Goal: Task Accomplishment & Management: Use online tool/utility

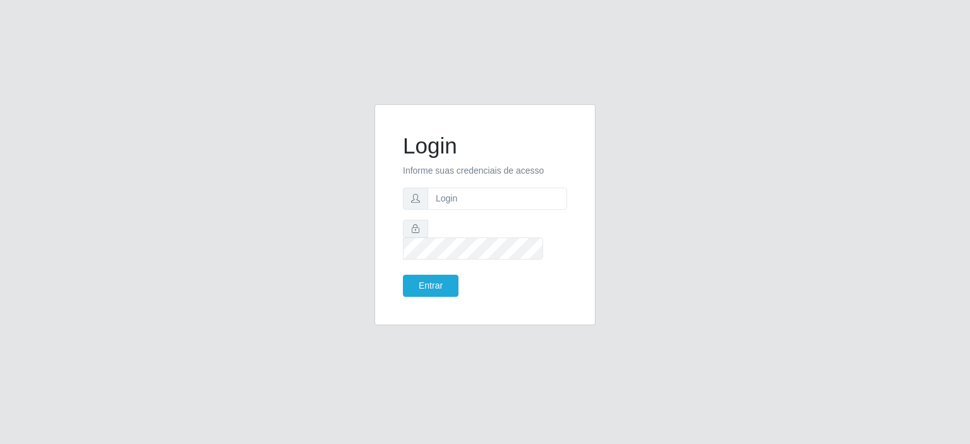
click at [524, 196] on div at bounding box center [485, 199] width 164 height 22
click at [525, 206] on input "text" at bounding box center [498, 199] width 140 height 22
type input "[EMAIL_ADDRESS][PERSON_NAME][DOMAIN_NAME]"
click at [403, 275] on button "Entrar" at bounding box center [431, 286] width 56 height 22
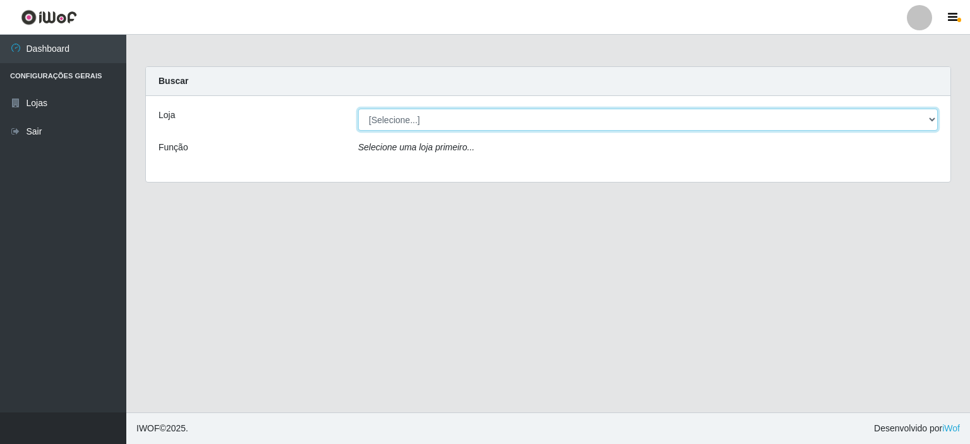
click at [928, 116] on select "[Selecione...] Corte Fácil - Unidade Planalto" at bounding box center [648, 120] width 580 height 22
select select "202"
click at [358, 109] on select "[Selecione...] Corte Fácil - Unidade Planalto" at bounding box center [648, 120] width 580 height 22
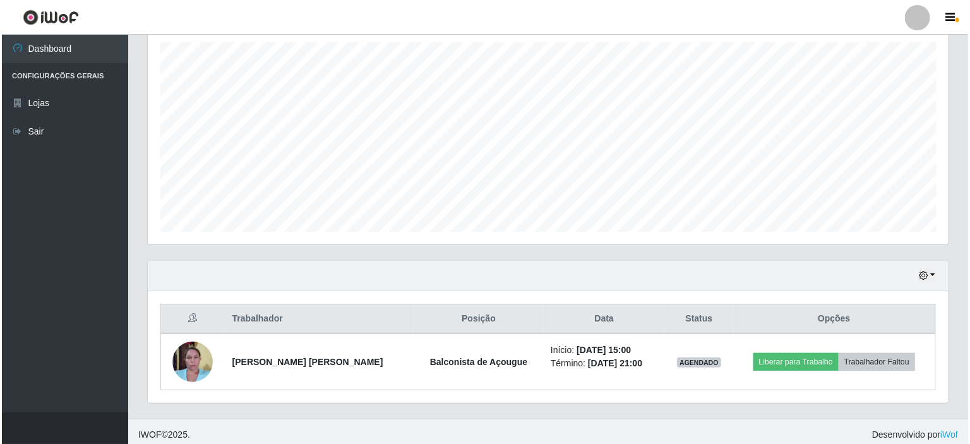
scroll to position [224, 0]
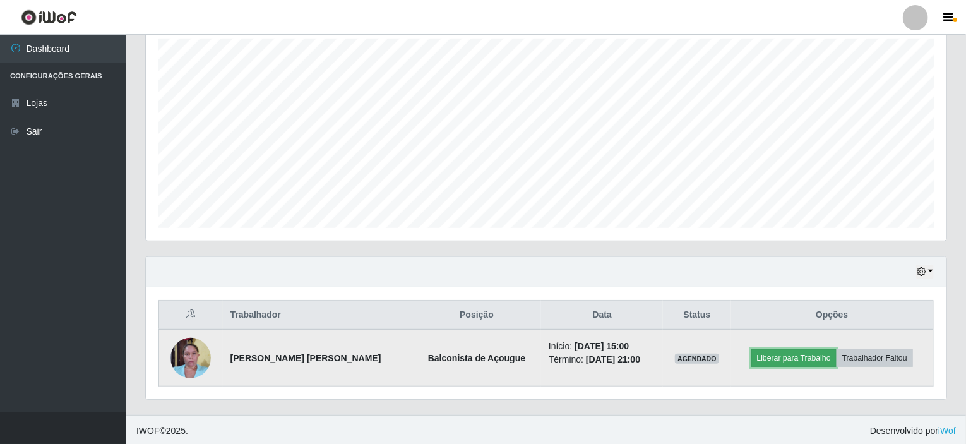
click at [813, 355] on button "Liberar para Trabalho" at bounding box center [793, 358] width 85 height 18
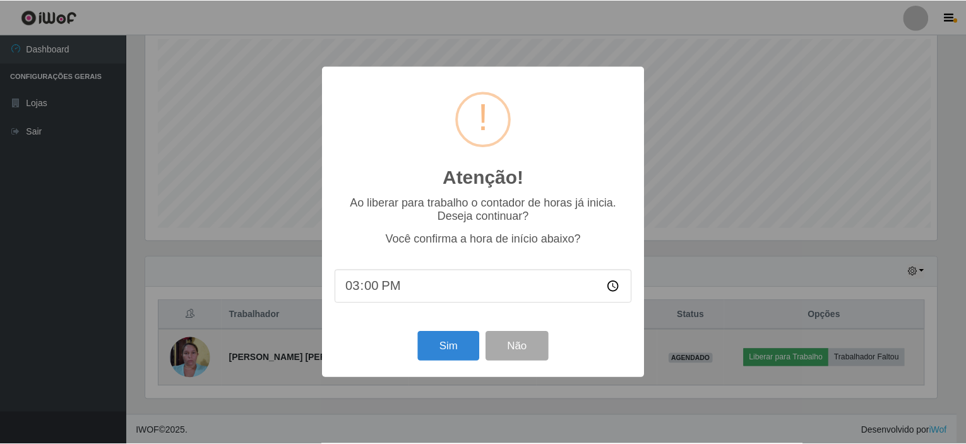
scroll to position [262, 796]
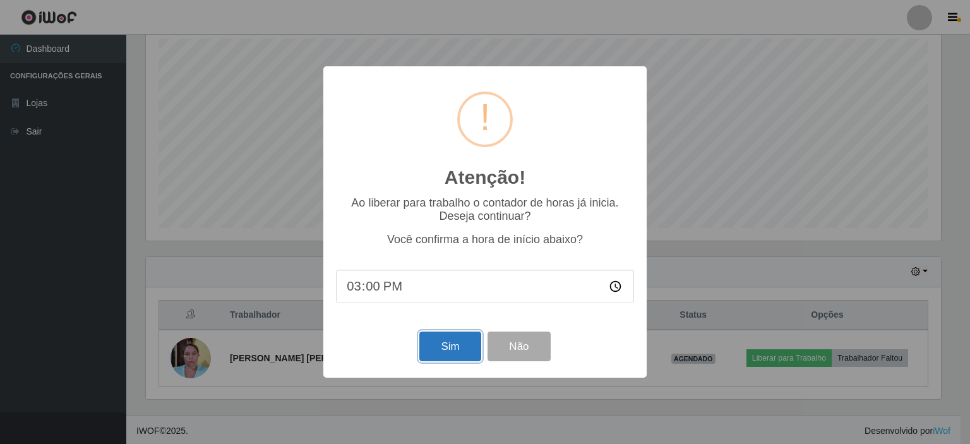
click at [462, 350] on button "Sim" at bounding box center [449, 347] width 61 height 30
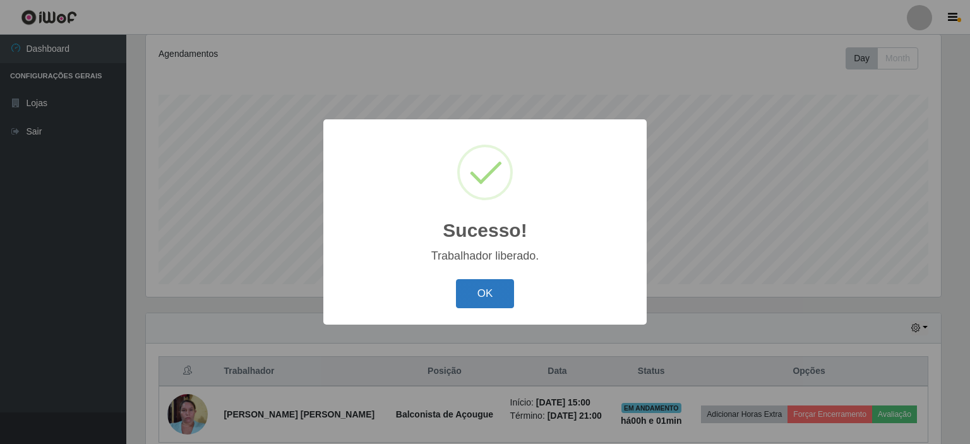
click at [476, 305] on button "OK" at bounding box center [485, 294] width 59 height 30
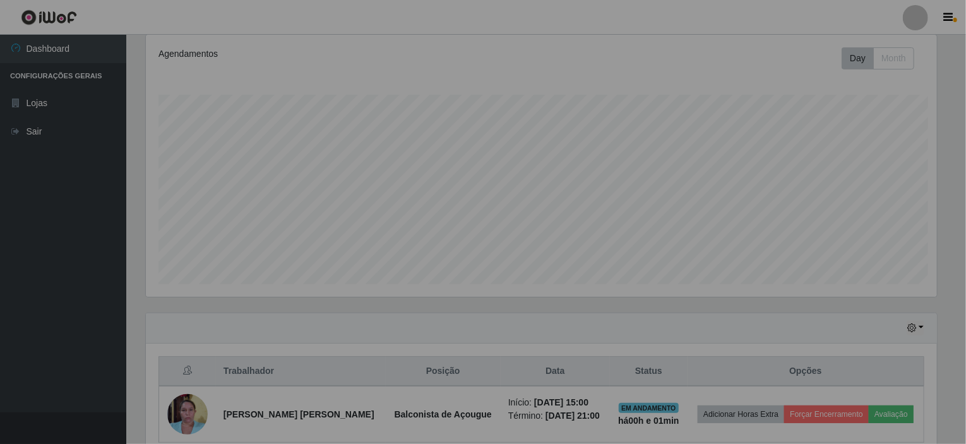
scroll to position [262, 801]
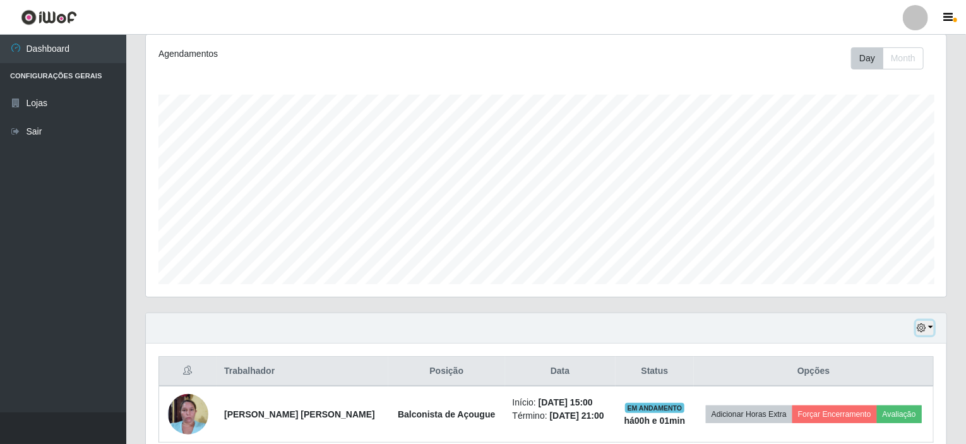
click at [931, 325] on button "button" at bounding box center [925, 328] width 18 height 15
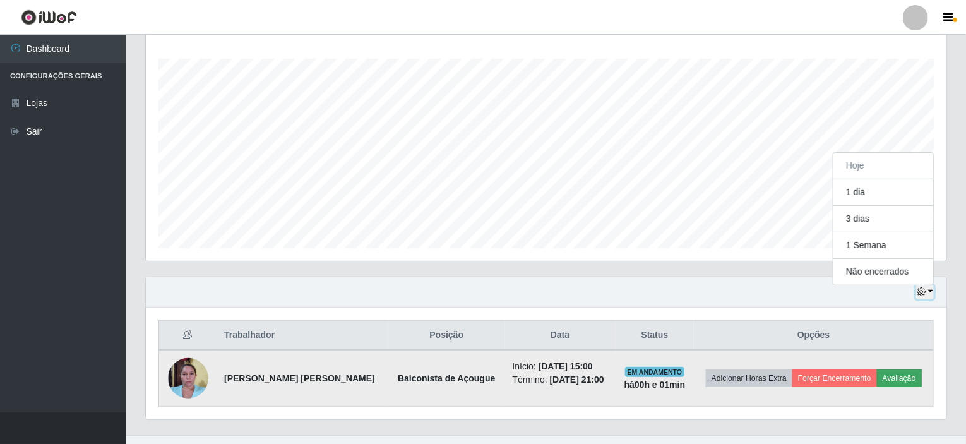
scroll to position [224, 0]
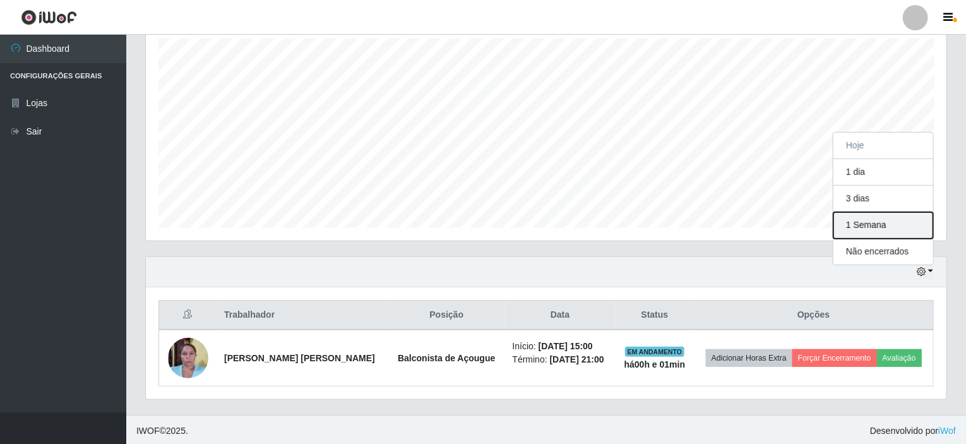
click at [854, 217] on button "1 Semana" at bounding box center [884, 225] width 100 height 27
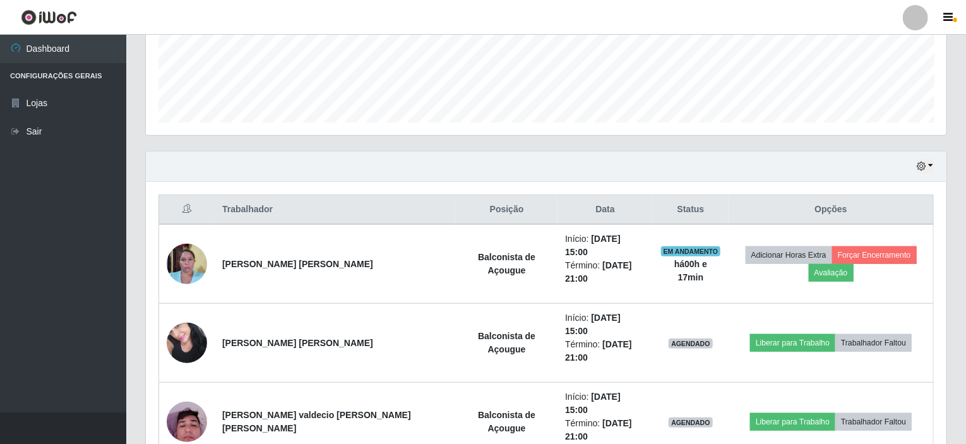
scroll to position [321, 0]
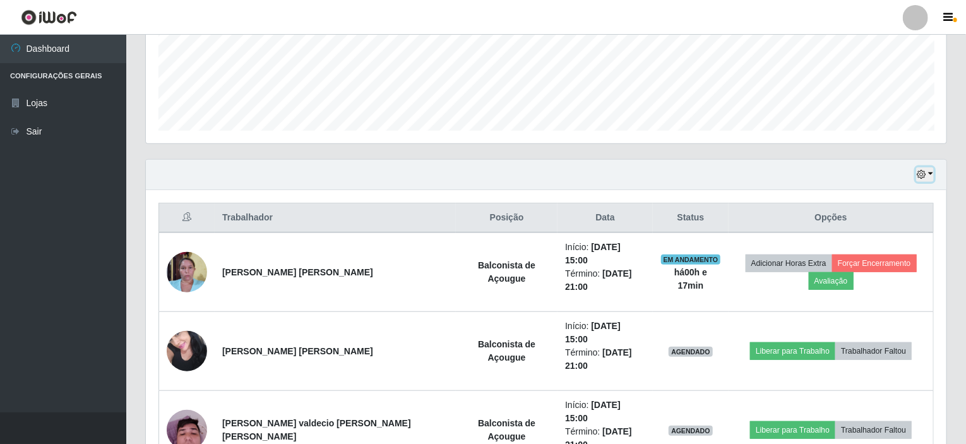
click at [933, 174] on button "button" at bounding box center [925, 174] width 18 height 15
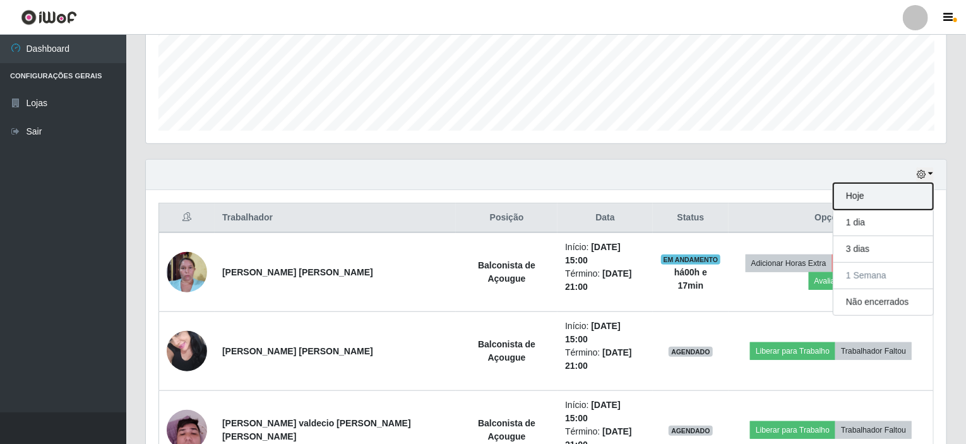
click at [861, 189] on button "Hoje" at bounding box center [884, 196] width 100 height 27
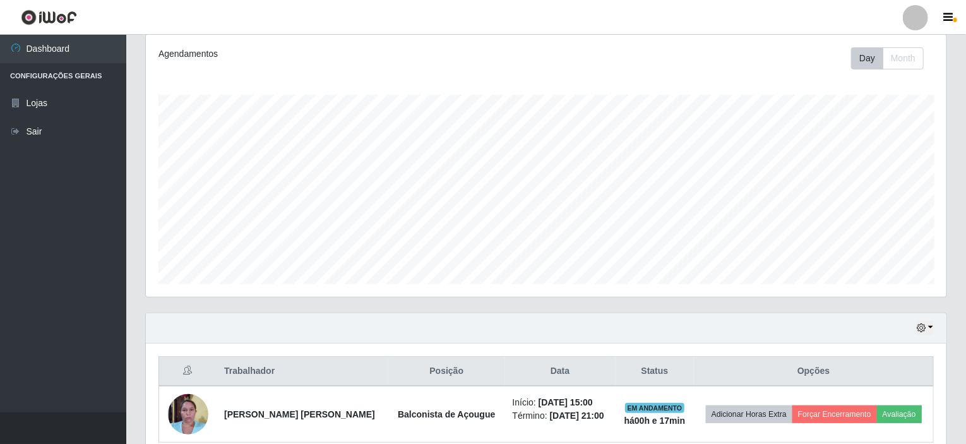
scroll to position [224, 0]
